Goal: Transaction & Acquisition: Book appointment/travel/reservation

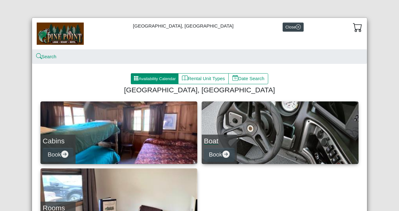
click at [267, 139] on link "Boat Book" at bounding box center [280, 133] width 157 height 63
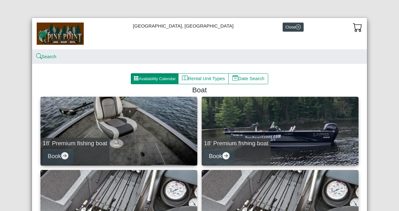
drag, startPoint x: 393, startPoint y: 62, endPoint x: 393, endPoint y: 73, distance: 11.0
click at [393, 73] on div "[GEOGRAPHIC_DATA], Resort & Motel Close Search Availability Calendar Rental Uni…" at bounding box center [199, 105] width 399 height 211
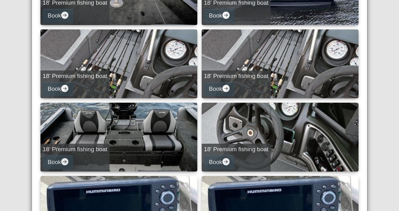
scroll to position [133, 0]
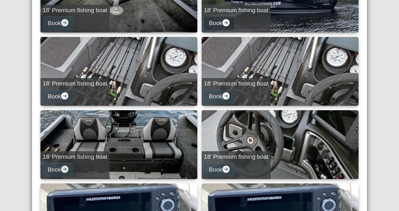
click at [226, 23] on icon "arrow right circle fill" at bounding box center [225, 22] width 7 height 7
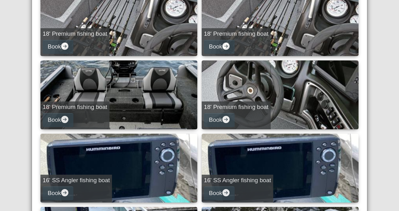
select select "*"
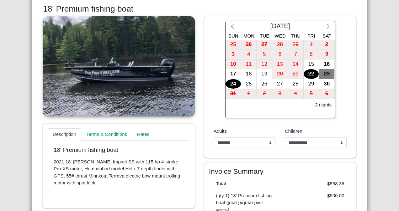
scroll to position [100, 0]
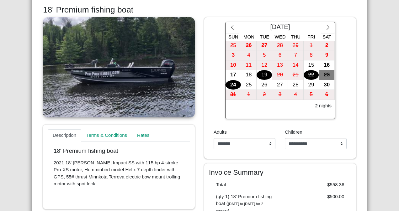
click at [259, 74] on div "19" at bounding box center [264, 75] width 15 height 10
